Goal: Transaction & Acquisition: Obtain resource

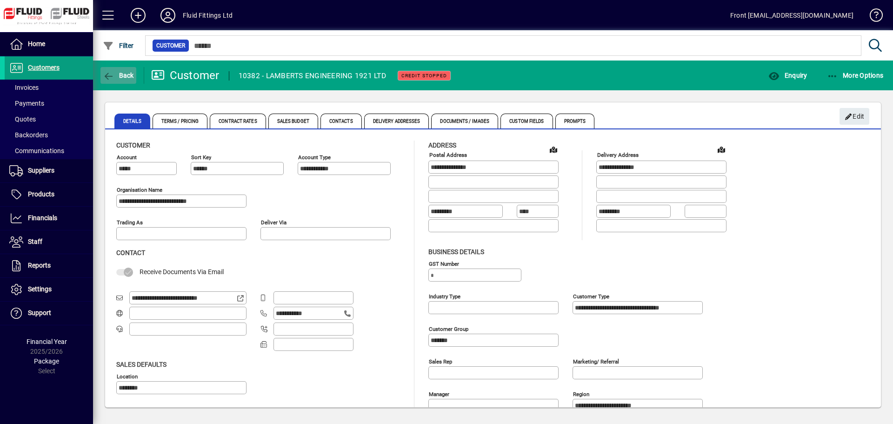
click at [130, 76] on span "Back" at bounding box center [118, 75] width 31 height 7
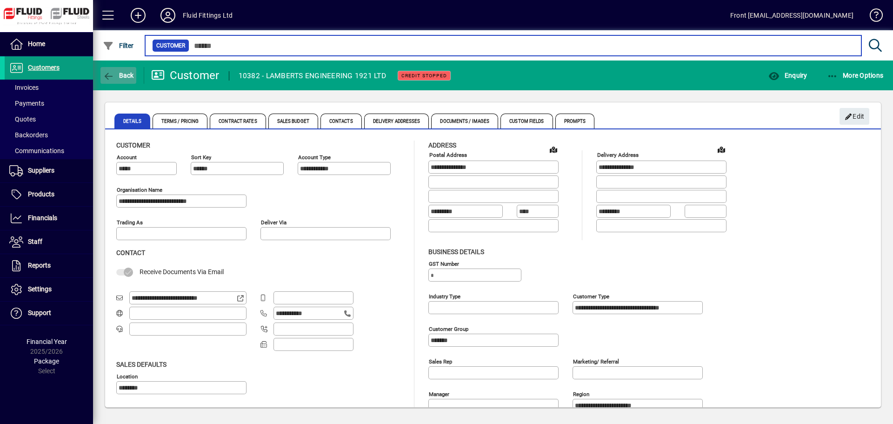
type input "********"
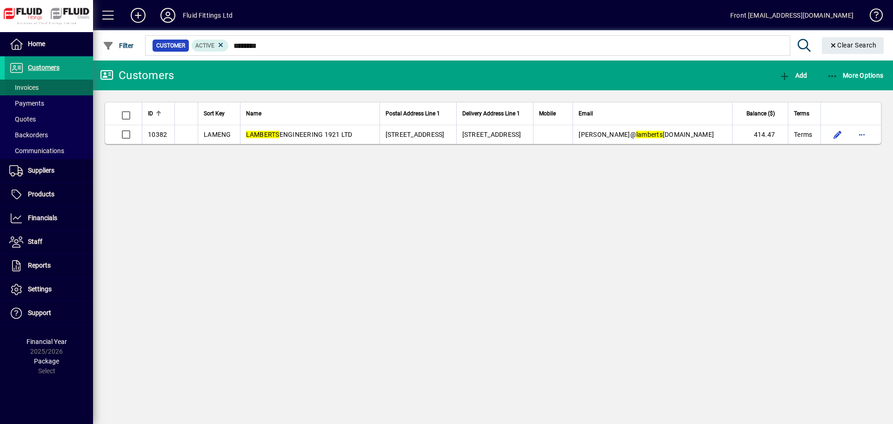
click at [32, 82] on span at bounding box center [49, 87] width 88 height 22
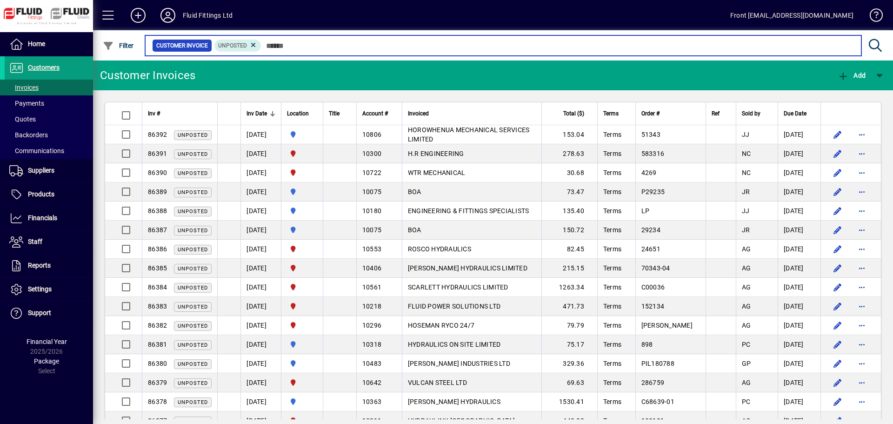
click at [274, 46] on input "text" at bounding box center [557, 45] width 593 height 13
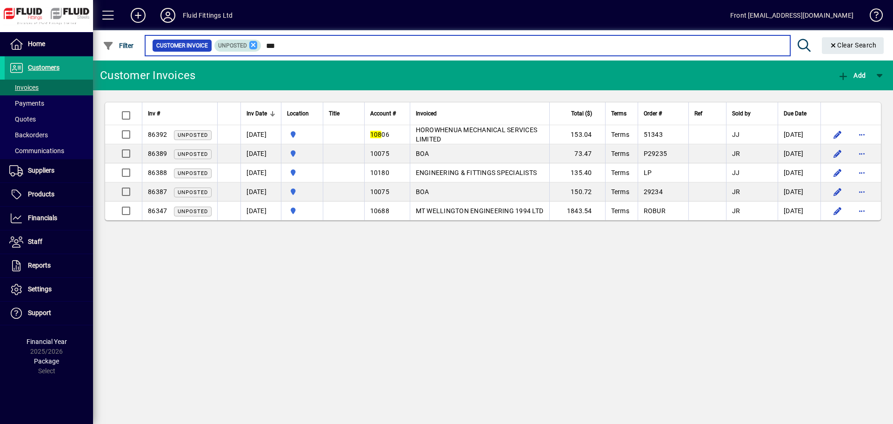
type input "***"
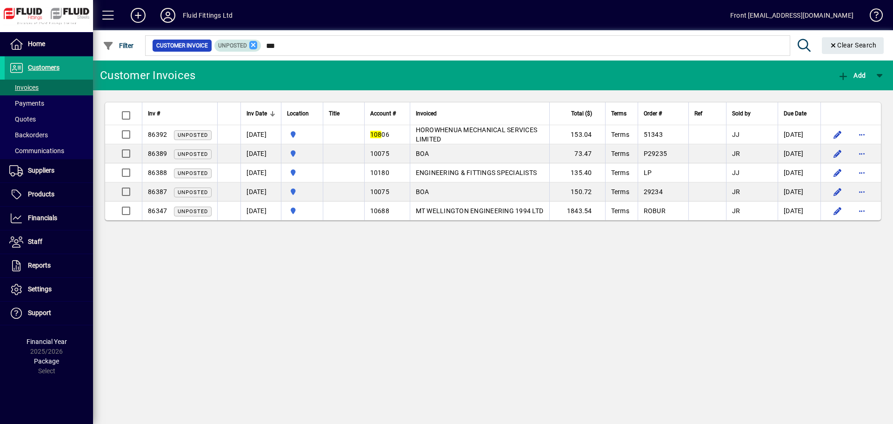
click at [254, 42] on icon at bounding box center [253, 45] width 8 height 8
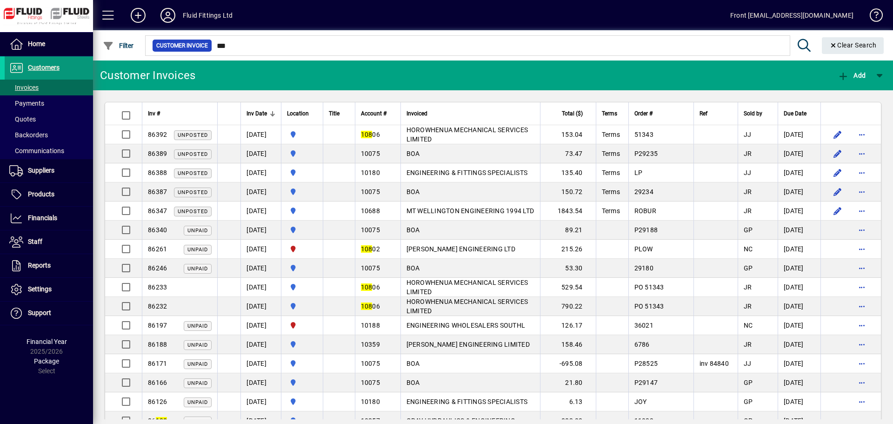
click at [49, 67] on span "Customers" at bounding box center [44, 67] width 32 height 7
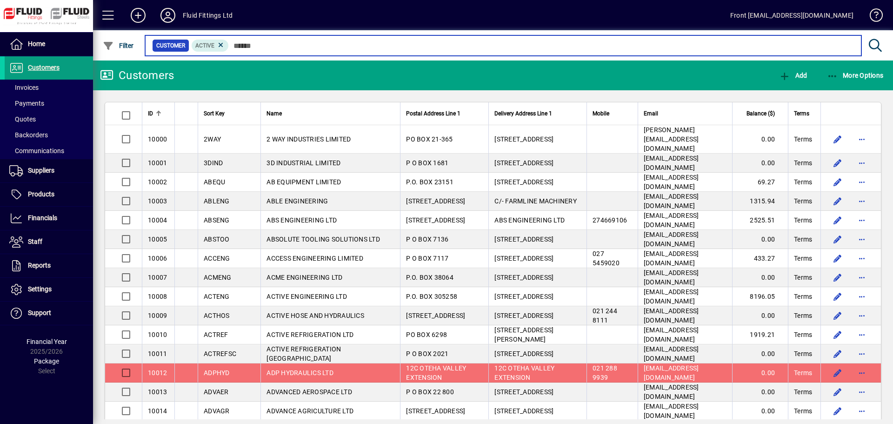
click at [246, 44] on input "text" at bounding box center [541, 45] width 625 height 13
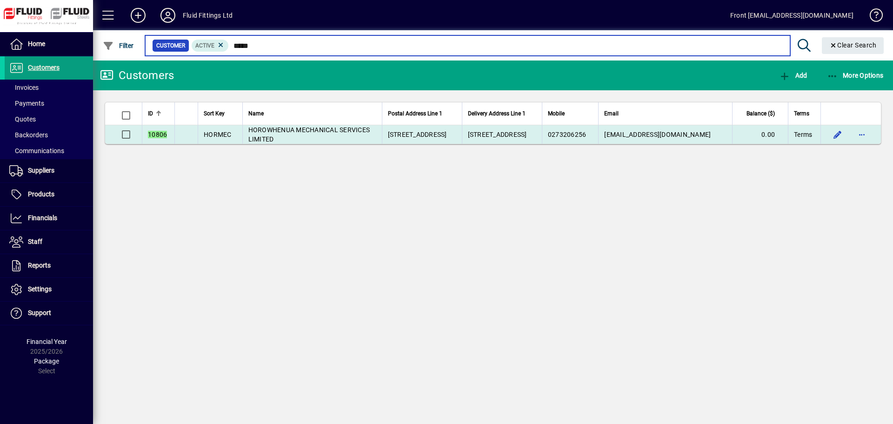
type input "*****"
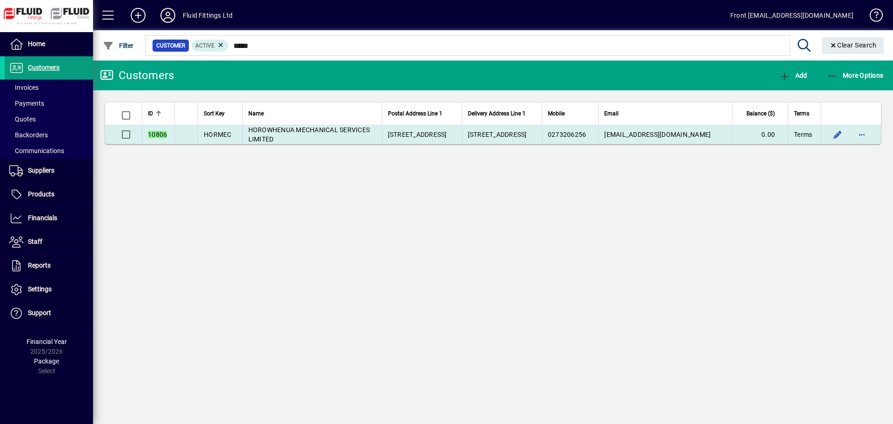
click at [283, 132] on span "HOROWHENUA MECHANICAL SERVICES LIMITED" at bounding box center [309, 134] width 122 height 17
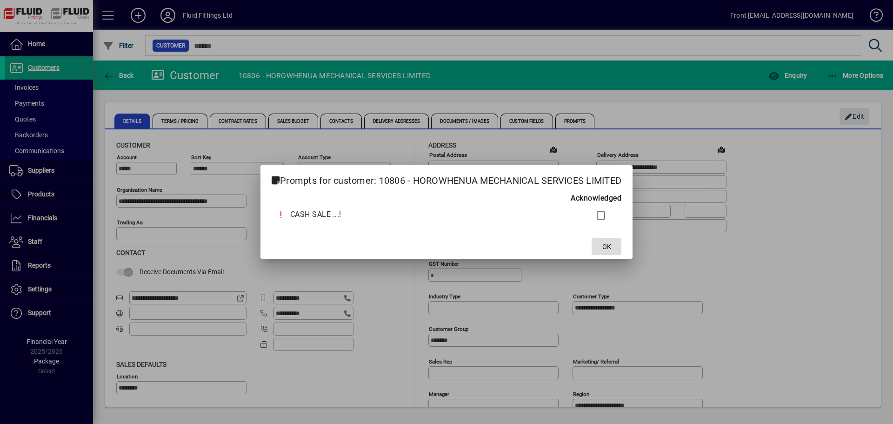
click at [608, 242] on span "OK" at bounding box center [606, 247] width 9 height 10
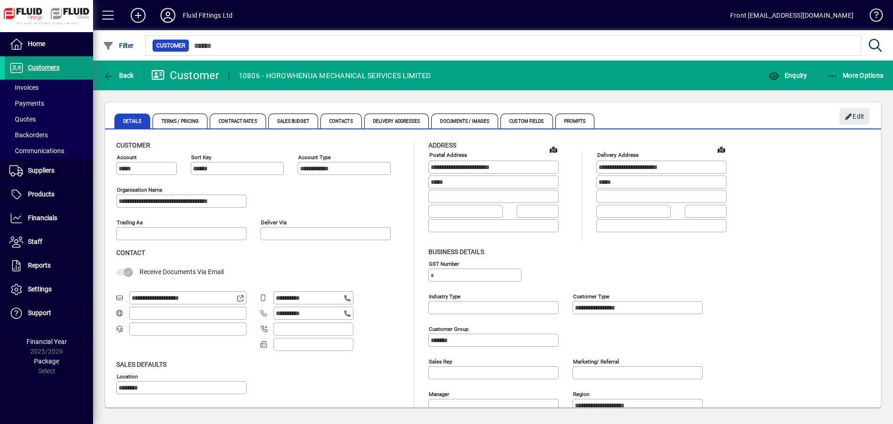
drag, startPoint x: 199, startPoint y: 298, endPoint x: 131, endPoint y: 299, distance: 67.4
click at [131, 299] on div "**********" at bounding box center [187, 297] width 117 height 13
click at [35, 90] on span "Invoices" at bounding box center [23, 87] width 29 height 7
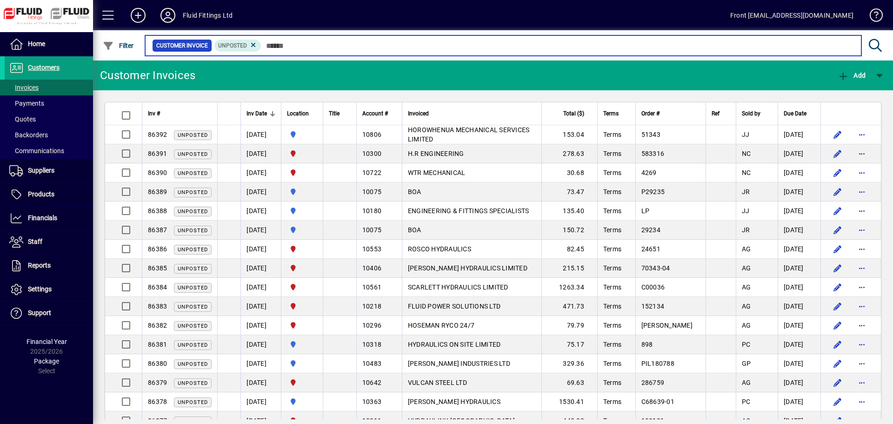
click at [300, 45] on input "text" at bounding box center [557, 45] width 593 height 13
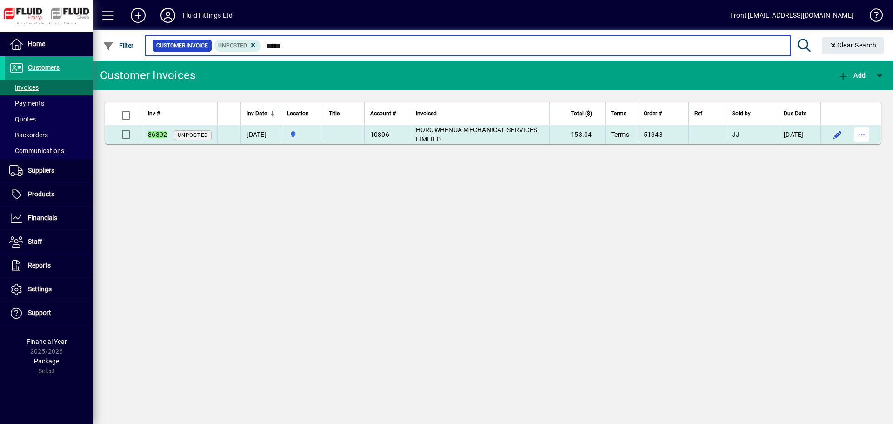
type input "*****"
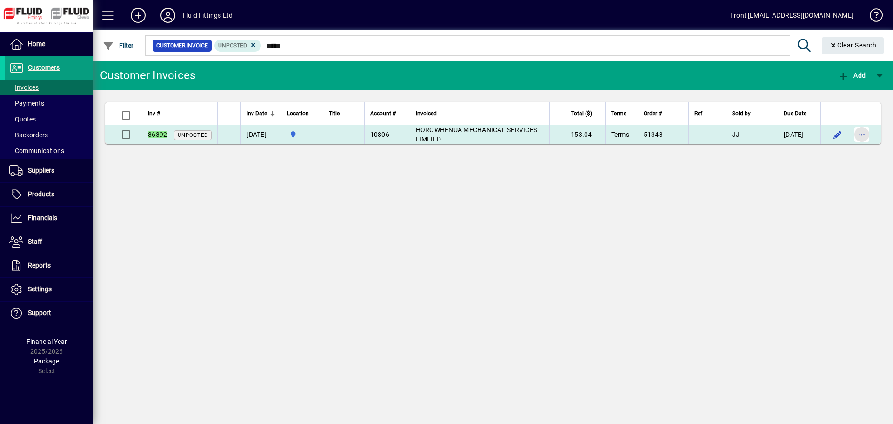
click at [862, 137] on span "button" at bounding box center [862, 134] width 22 height 22
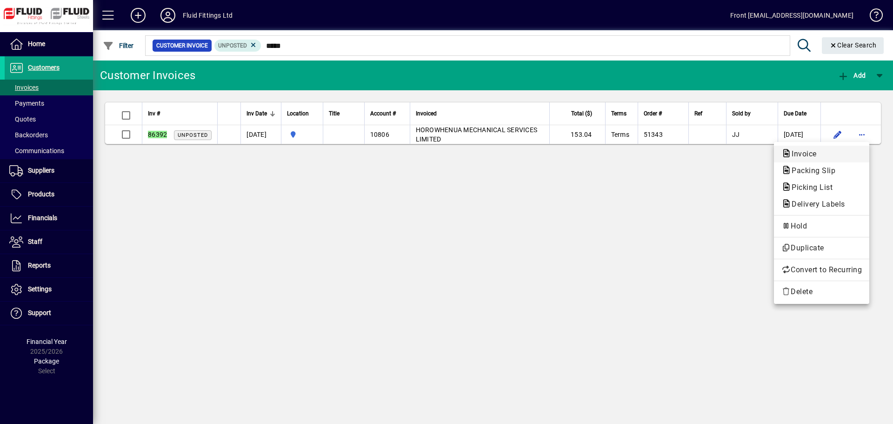
click at [814, 152] on span "Invoice" at bounding box center [801, 153] width 40 height 9
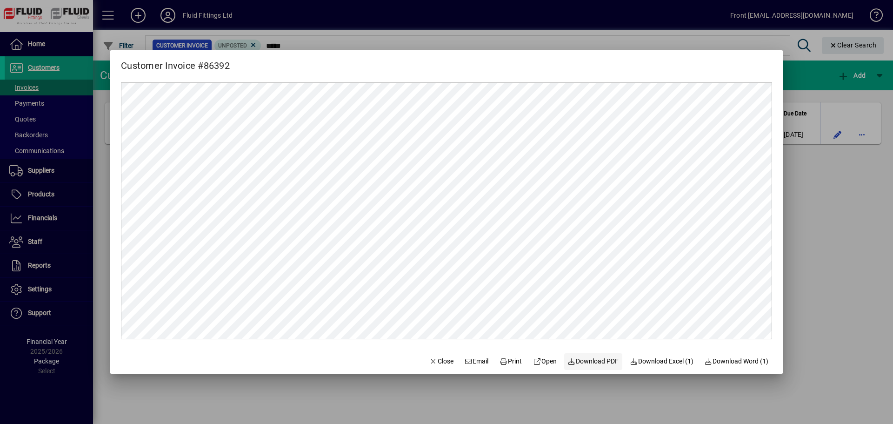
click at [589, 360] on span "Download PDF" at bounding box center [593, 361] width 51 height 10
click at [799, 235] on div at bounding box center [446, 212] width 893 height 424
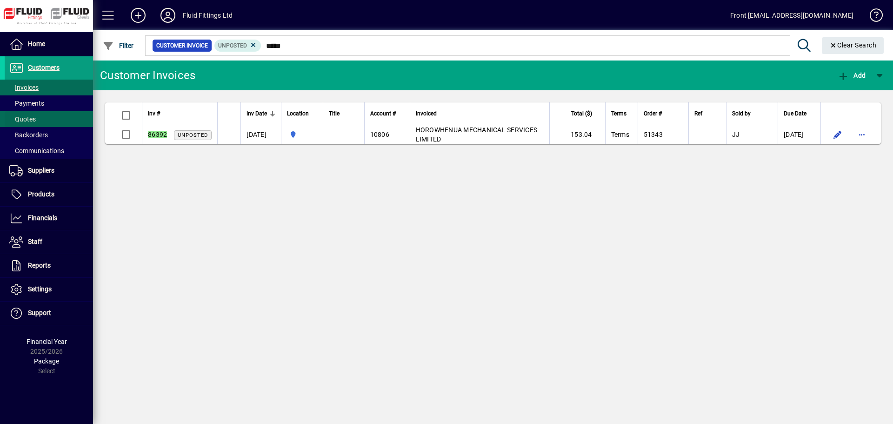
drag, startPoint x: 63, startPoint y: 120, endPoint x: 73, endPoint y: 120, distance: 10.3
click at [64, 120] on span at bounding box center [49, 119] width 88 height 22
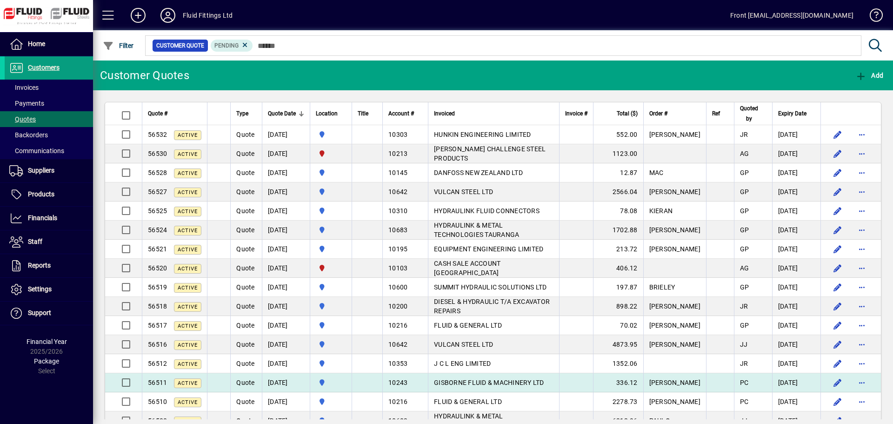
click at [254, 379] on td "Quote" at bounding box center [246, 382] width 32 height 19
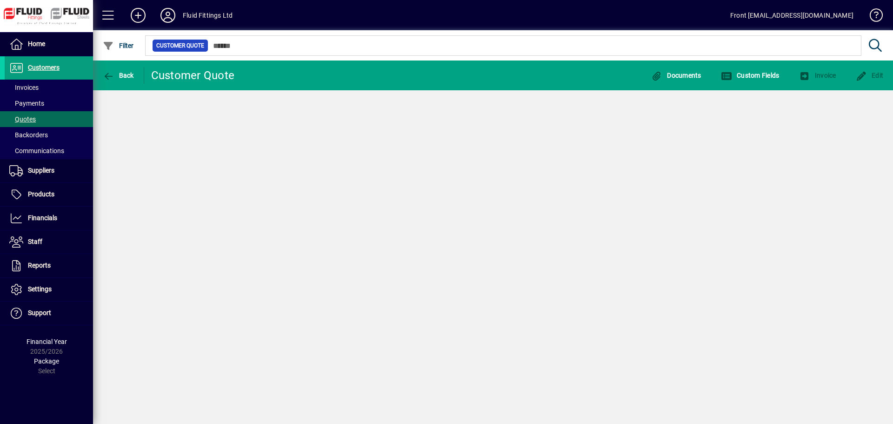
click at [254, 379] on div "Back Customer Quote Documents Custom Fields Invoice Edit" at bounding box center [493, 241] width 800 height 363
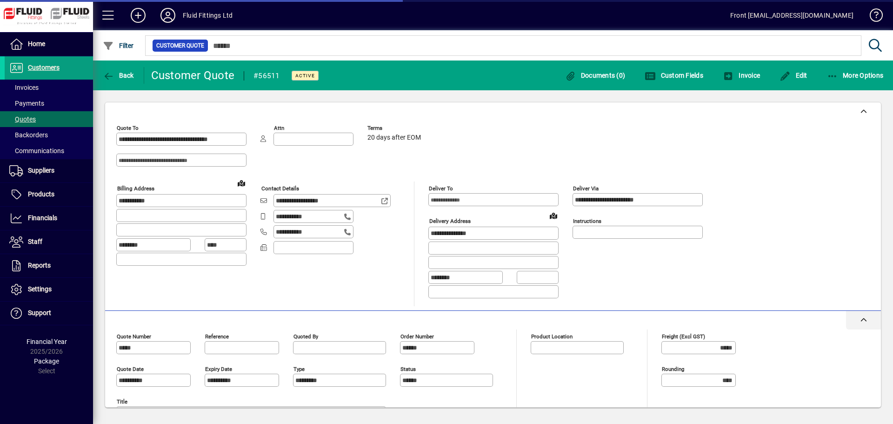
type input "********"
type input "*********"
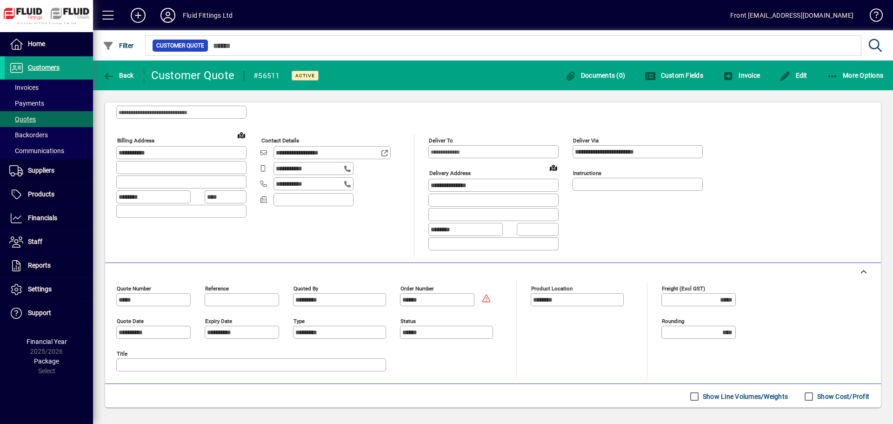
scroll to position [93, 0]
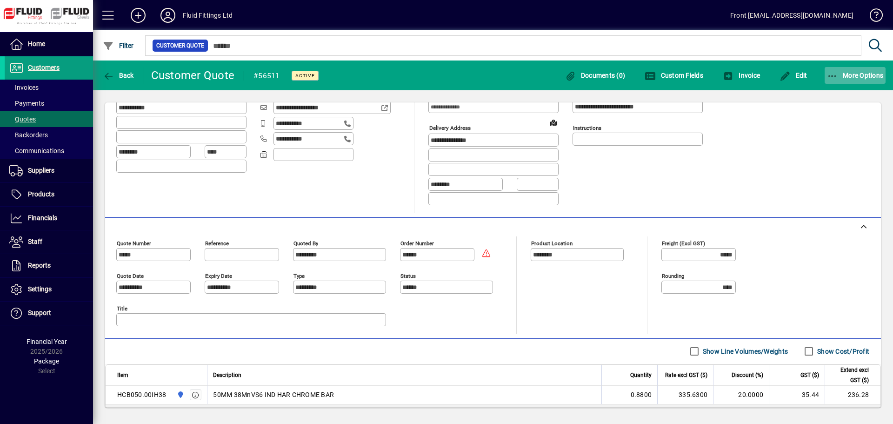
click at [832, 73] on icon "button" at bounding box center [833, 76] width 12 height 9
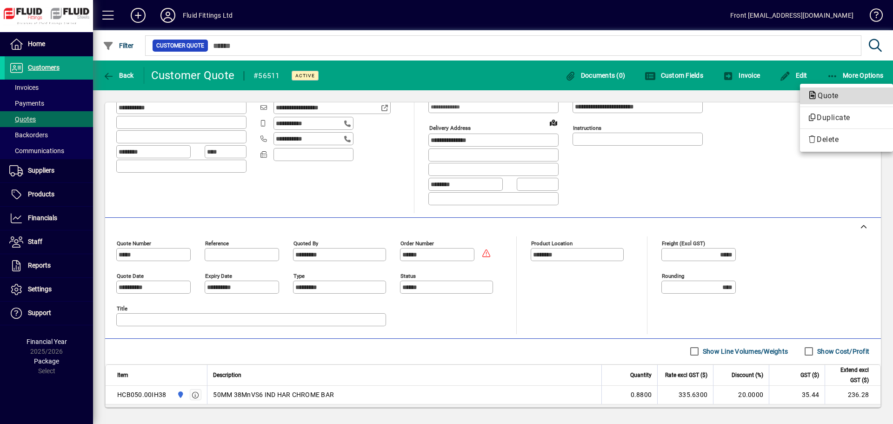
click at [819, 95] on span "Quote" at bounding box center [825, 95] width 36 height 9
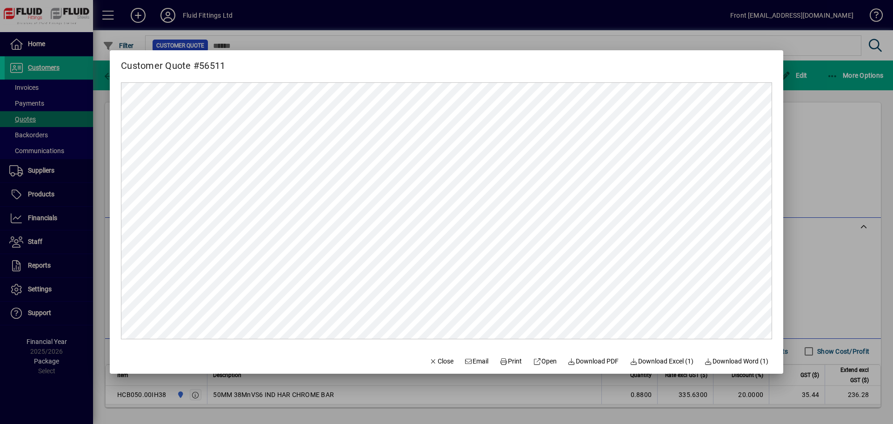
scroll to position [0, 0]
click at [509, 361] on span "Print" at bounding box center [511, 361] width 22 height 10
click at [429, 360] on span "Close" at bounding box center [441, 361] width 24 height 10
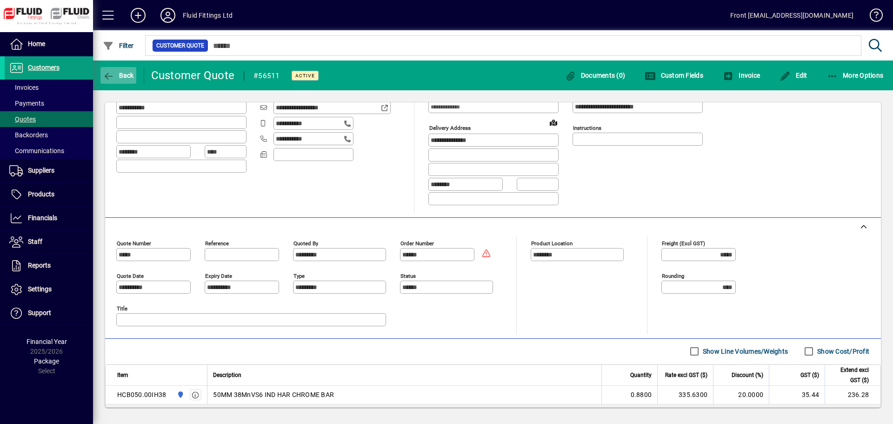
click at [120, 75] on span "Back" at bounding box center [118, 75] width 31 height 7
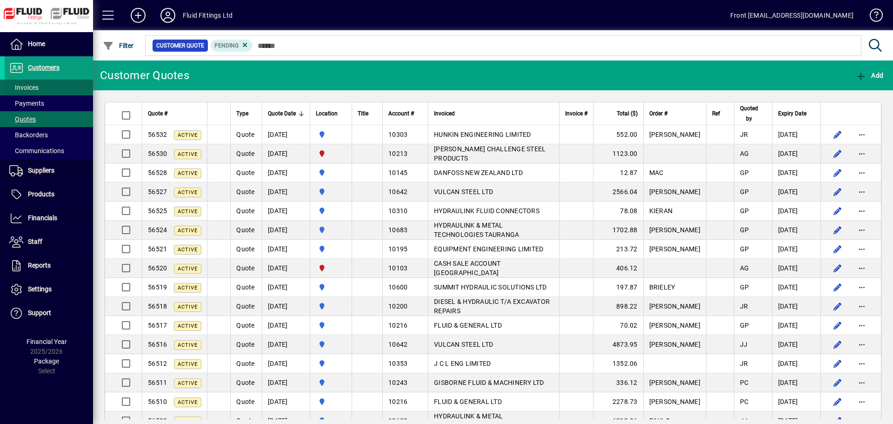
click at [40, 88] on span at bounding box center [49, 87] width 88 height 22
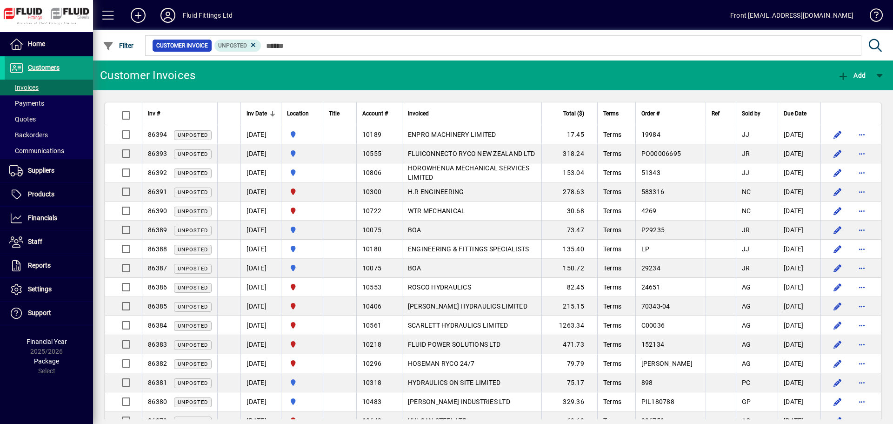
click at [555, 116] on div "Total ($)" at bounding box center [569, 113] width 45 height 10
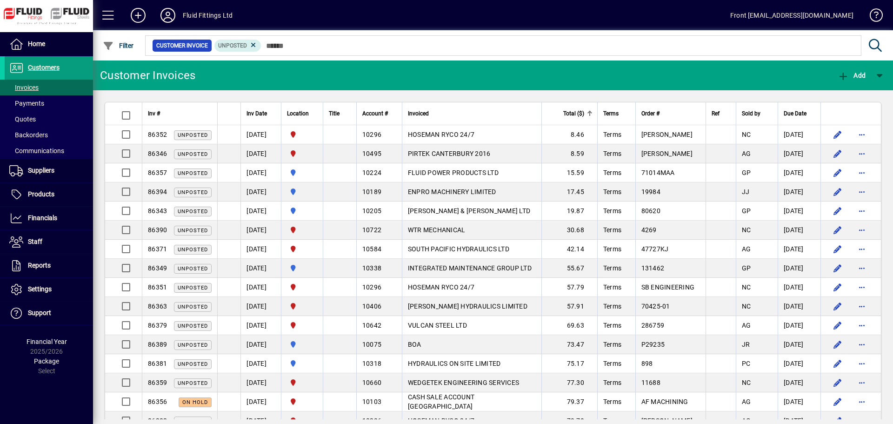
click at [555, 116] on div "Total ($)" at bounding box center [569, 113] width 45 height 10
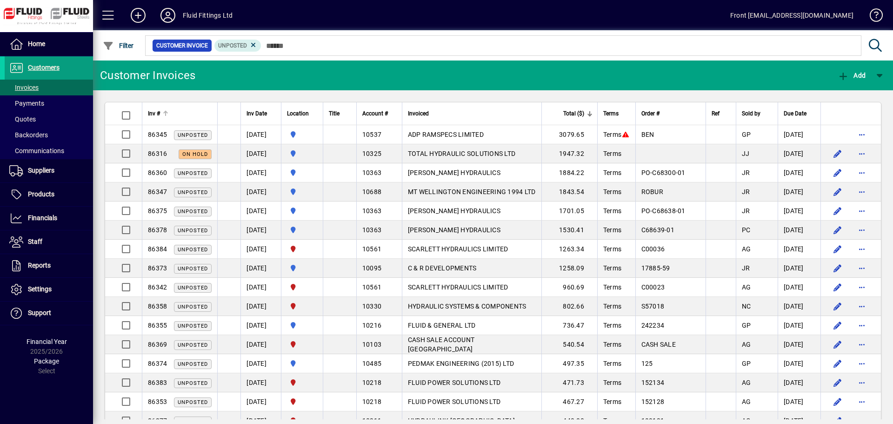
click at [185, 108] on div "Inv #" at bounding box center [180, 113] width 64 height 10
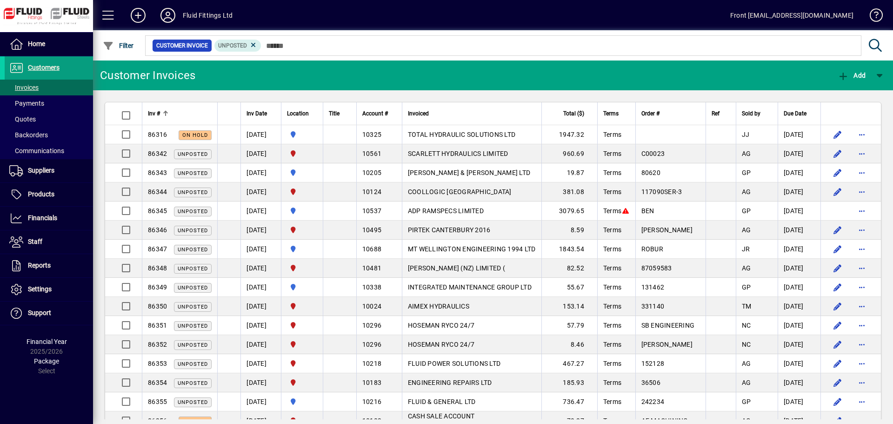
click at [186, 109] on div "Inv #" at bounding box center [180, 113] width 64 height 10
